Goal: Task Accomplishment & Management: Use online tool/utility

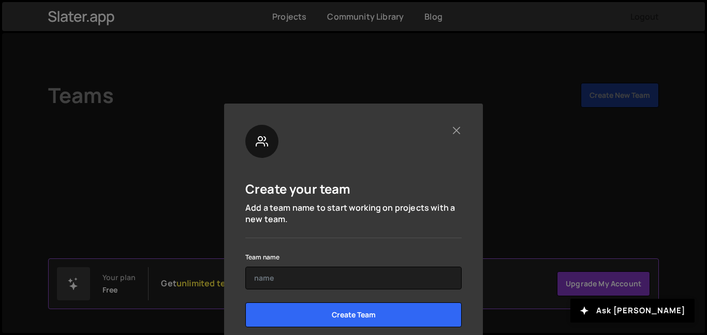
click at [447, 129] on div at bounding box center [353, 141] width 216 height 33
click at [450, 130] on button "Close" at bounding box center [455, 130] width 11 height 11
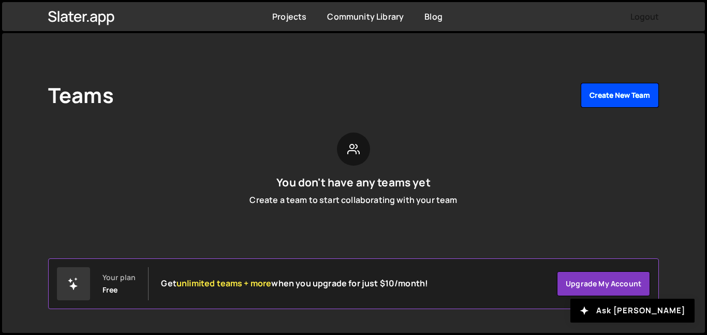
click at [593, 93] on button "Create New Team" at bounding box center [619, 95] width 78 height 25
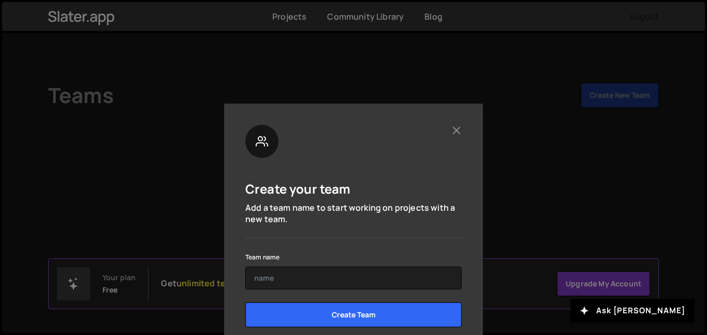
scroll to position [25, 0]
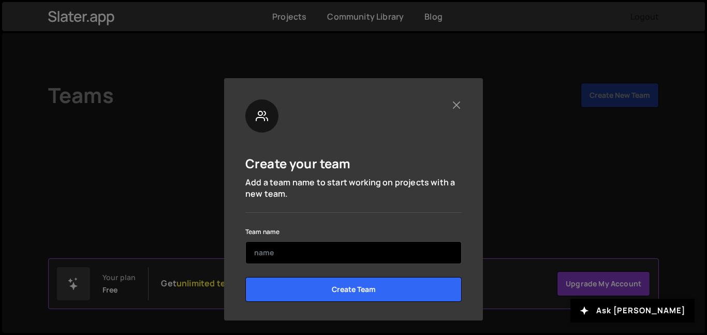
click at [389, 245] on input "text" at bounding box center [353, 252] width 216 height 23
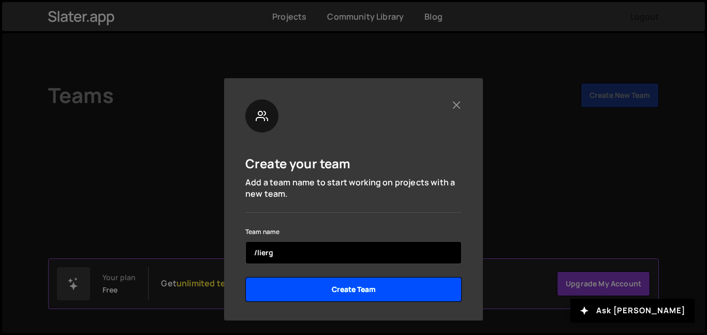
type input "/lierg"
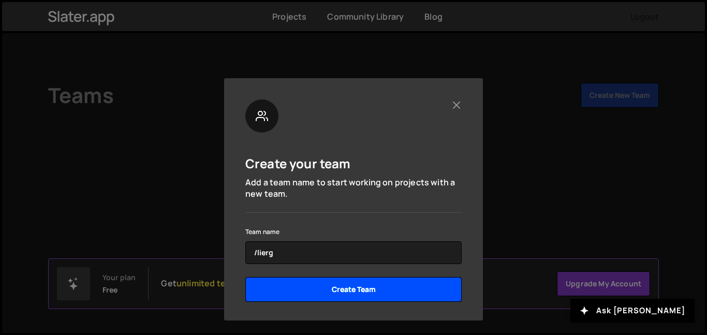
click at [340, 295] on input "Create Team" at bounding box center [353, 289] width 216 height 25
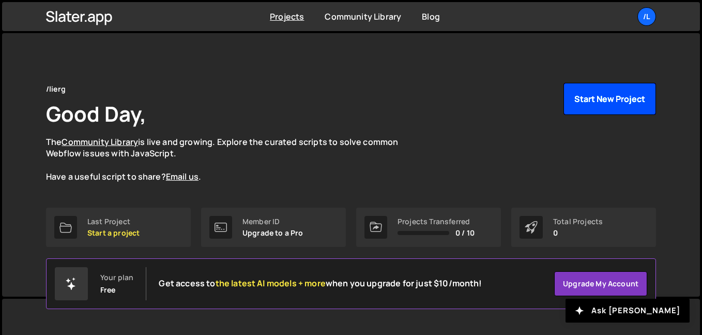
click at [613, 89] on button "Start New Project" at bounding box center [610, 99] width 93 height 32
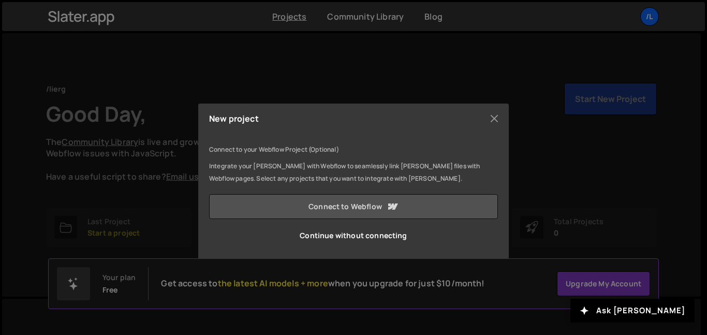
click at [402, 208] on link "Connect to Webflow" at bounding box center [353, 206] width 289 height 25
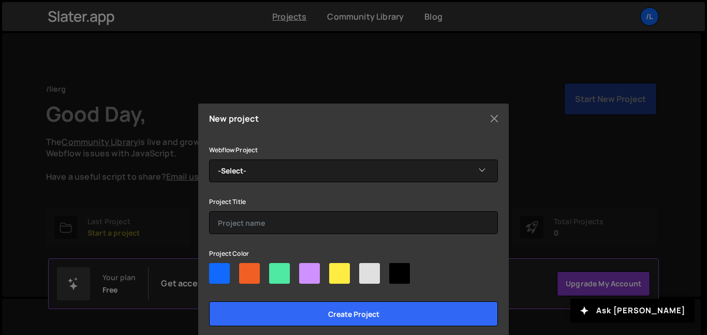
click at [368, 271] on div at bounding box center [369, 273] width 21 height 21
click at [366, 269] on input"] "radio" at bounding box center [362, 266] width 7 height 7
radio input"] "true"
click at [417, 270] on div at bounding box center [353, 275] width 289 height 25
click at [404, 269] on div at bounding box center [399, 273] width 21 height 21
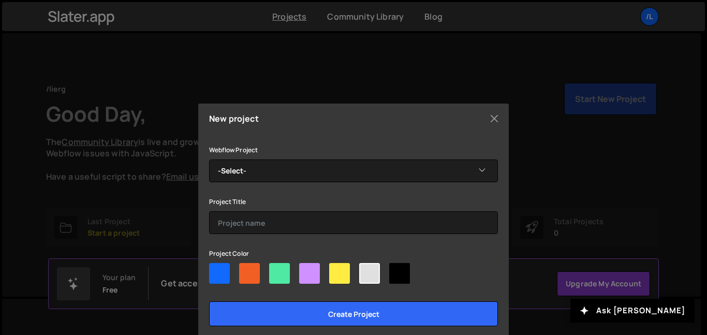
click at [396, 269] on input"] "radio" at bounding box center [392, 266] width 7 height 7
radio input"] "true"
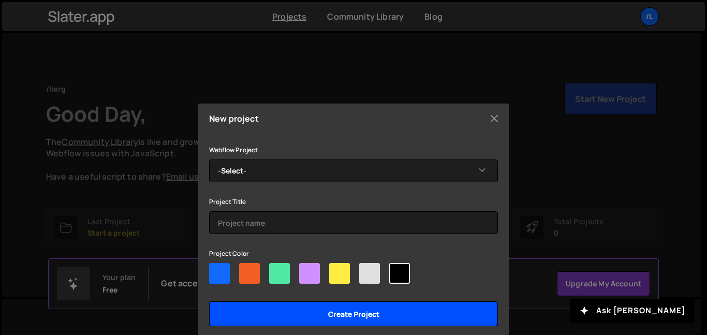
click at [408, 320] on input "Create project" at bounding box center [353, 313] width 289 height 25
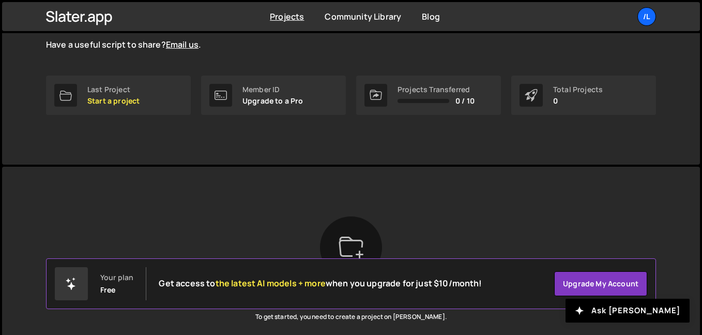
scroll to position [220, 0]
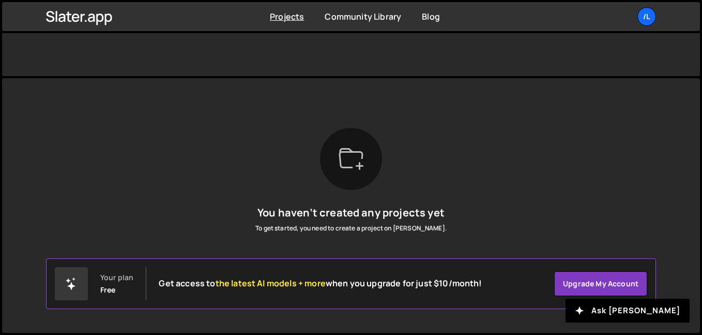
click at [341, 157] on icon at bounding box center [351, 158] width 25 height 25
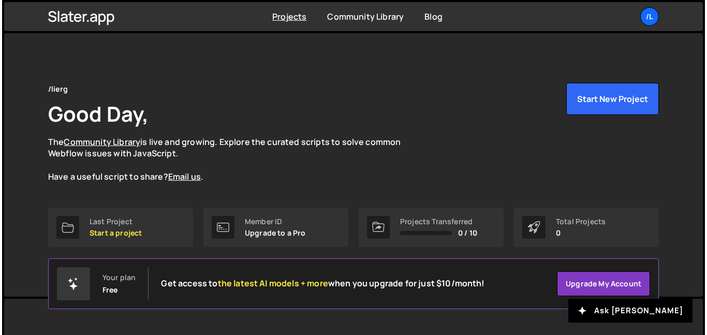
scroll to position [28, 0]
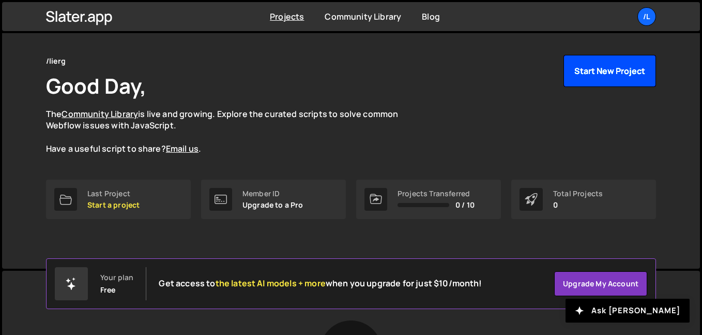
click at [633, 78] on button "Start New Project" at bounding box center [610, 71] width 93 height 32
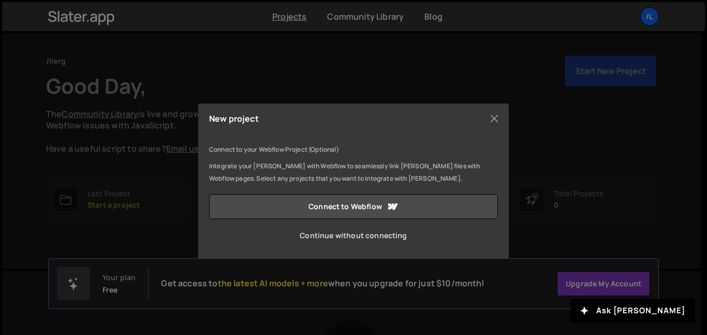
click at [387, 232] on link "Continue without connecting" at bounding box center [353, 235] width 289 height 25
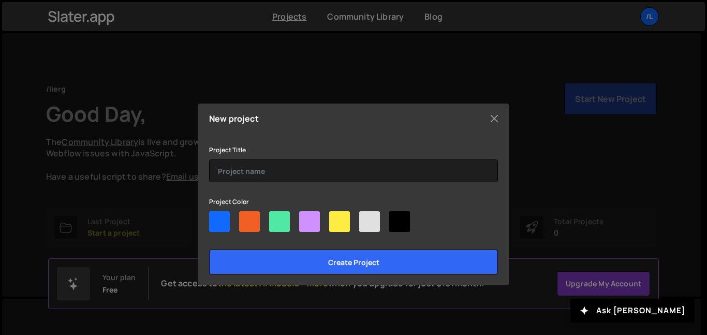
click at [396, 221] on div at bounding box center [399, 221] width 21 height 21
click at [396, 218] on input"] "radio" at bounding box center [392, 214] width 7 height 7
radio input"] "true"
click at [321, 157] on div "Project Title" at bounding box center [353, 162] width 289 height 39
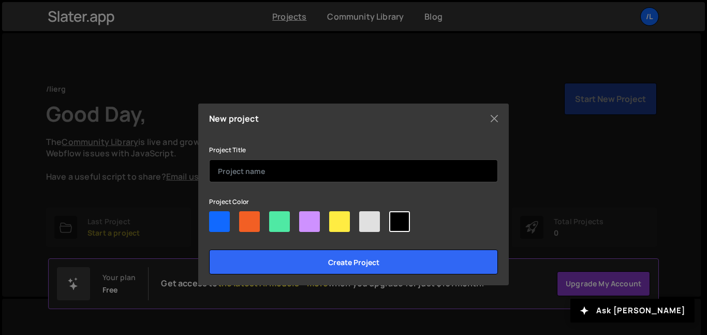
click at [324, 165] on input "text" at bounding box center [353, 170] width 289 height 23
type input "slider"
click at [209, 249] on input "Create project" at bounding box center [353, 261] width 289 height 25
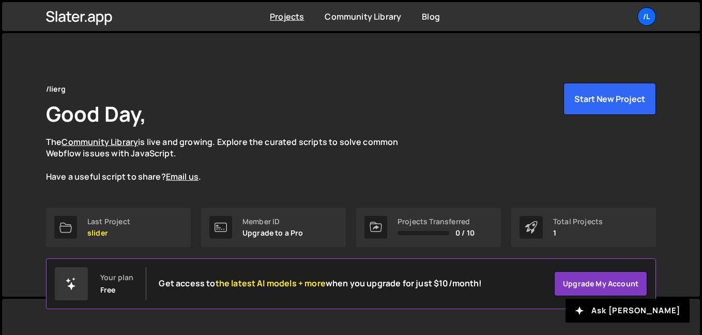
scroll to position [198, 0]
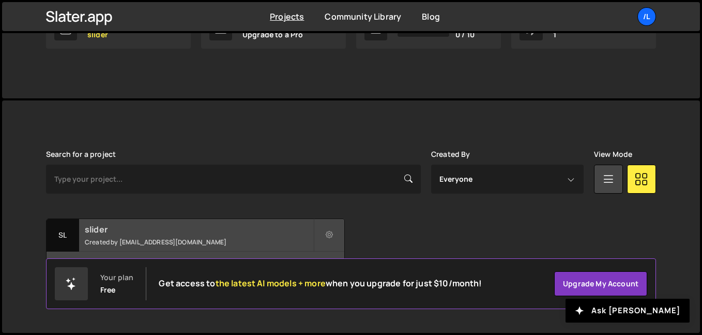
click at [207, 248] on div "slider Created by mzia5940@gmail.com" at bounding box center [196, 235] width 298 height 32
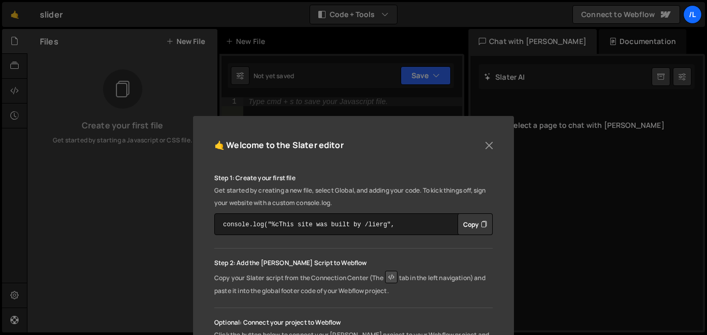
click at [488, 154] on div "🤙 Welcome to the Slater editor" at bounding box center [353, 150] width 278 height 26
click at [483, 146] on button "Close" at bounding box center [489, 146] width 16 height 16
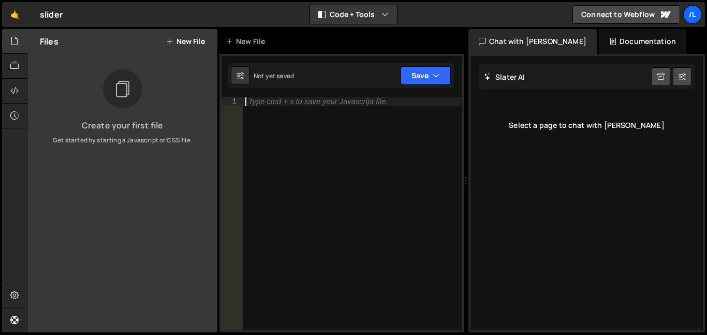
click at [304, 113] on div "Type cmd + s to save your Javascript file." at bounding box center [352, 222] width 219 height 250
paste textarea "<div class="commonninja_component pid-97f280f2-0ead-428a-8c1e-31ec232e7e95"></d…"
type textarea "<div class="commonninja_component pid-97f280f2-0ead-428a-8c1e-31ec232e7e95"></d…"
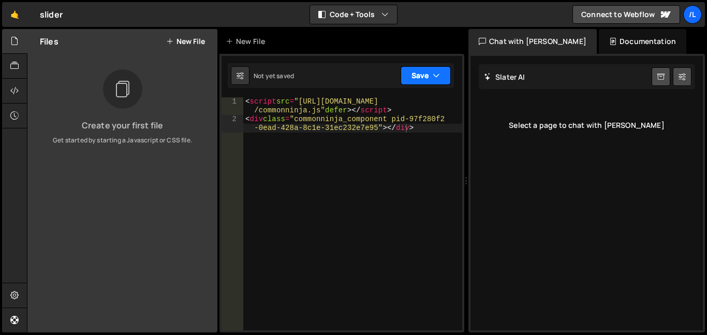
click at [423, 71] on font "Save" at bounding box center [419, 76] width 17 height 10
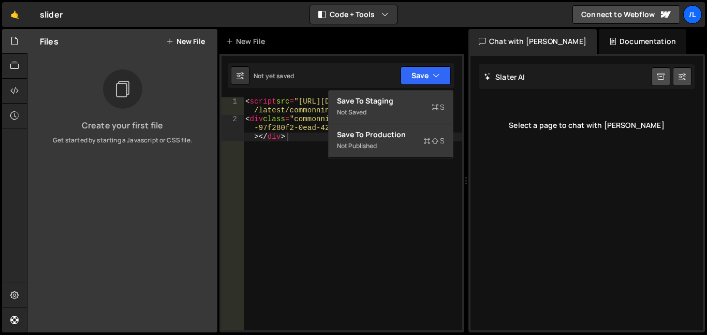
click at [493, 224] on div "[PERSON_NAME] Start new chat Select a page to chat with [PERSON_NAME]" at bounding box center [586, 193] width 232 height 274
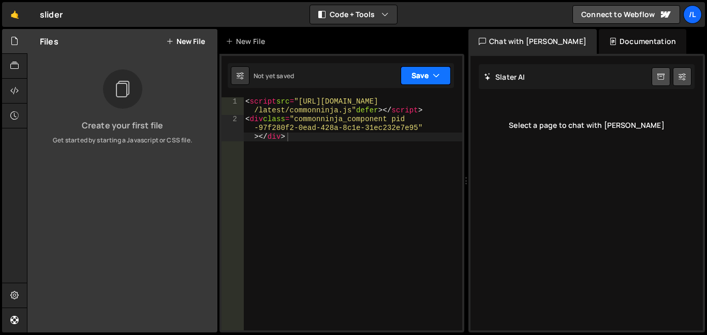
click at [402, 70] on button "Save" at bounding box center [425, 75] width 50 height 19
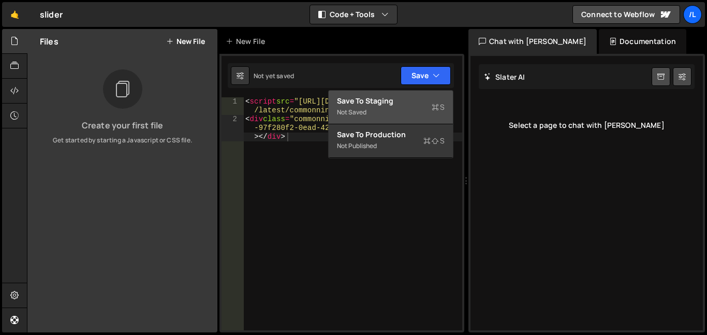
click at [341, 111] on font "Not saved" at bounding box center [351, 112] width 29 height 9
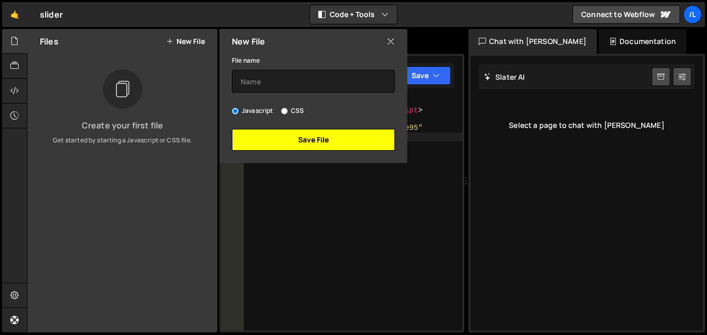
click at [294, 142] on button "Save File" at bounding box center [313, 140] width 163 height 22
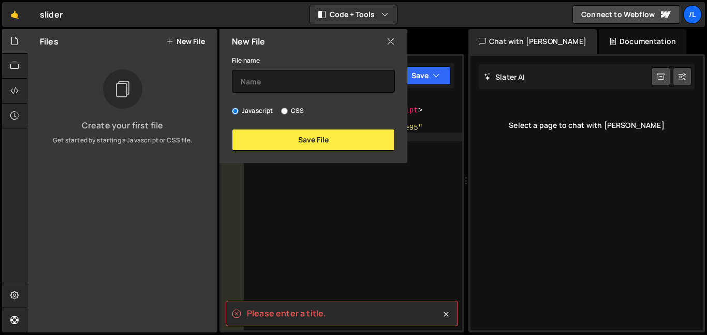
click at [299, 98] on div "File name Javascript CSS Save File" at bounding box center [313, 102] width 188 height 97
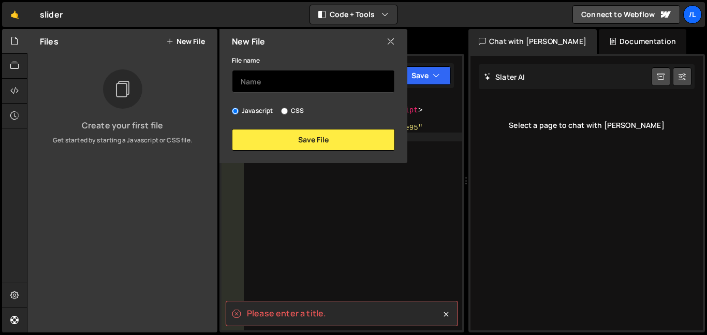
click at [306, 84] on input "text" at bounding box center [313, 81] width 163 height 23
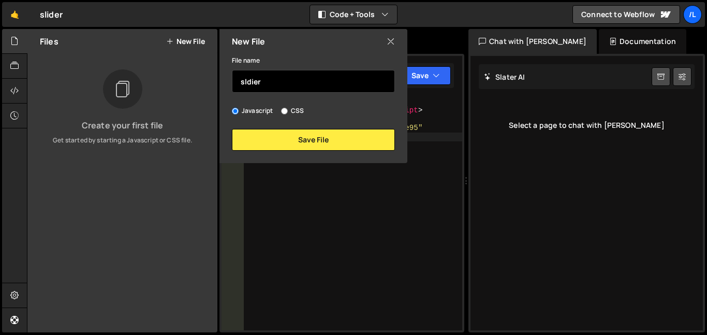
type input "sldier"
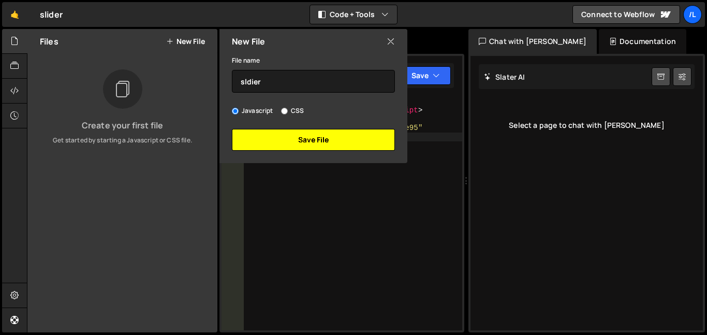
click at [320, 133] on font "Save File" at bounding box center [313, 139] width 31 height 13
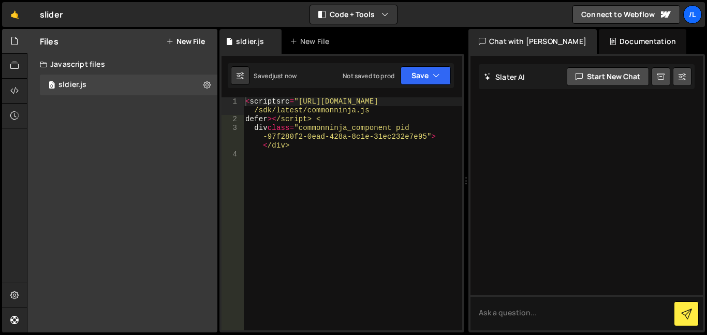
click at [489, 277] on div at bounding box center [586, 193] width 232 height 274
click at [500, 306] on textarea at bounding box center [586, 312] width 232 height 35
type textarea "can u uploadthis"
